Goal: Navigation & Orientation: Find specific page/section

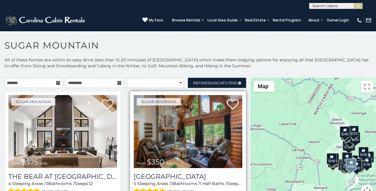
click at [142, 109] on img at bounding box center [188, 131] width 109 height 73
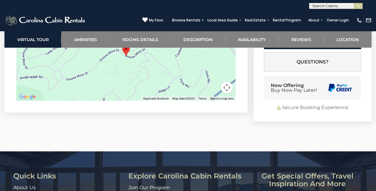
scroll to position [1710, 0]
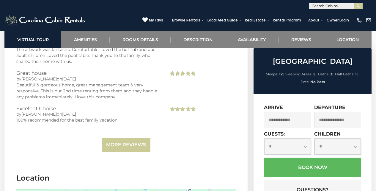
scroll to position [1481, 0]
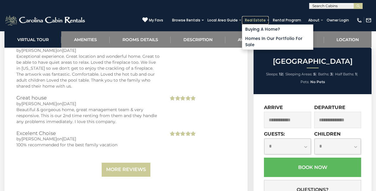
click at [269, 18] on link "Real Estate" at bounding box center [255, 20] width 27 height 8
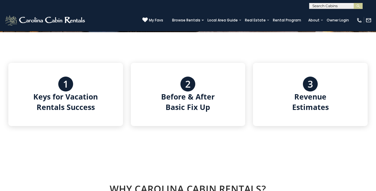
scroll to position [789, 0]
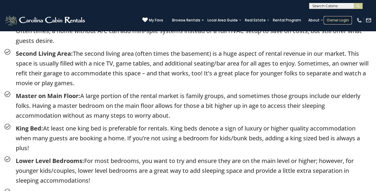
click at [332, 17] on link "Owner Login" at bounding box center [338, 20] width 28 height 8
